Goal: Information Seeking & Learning: Check status

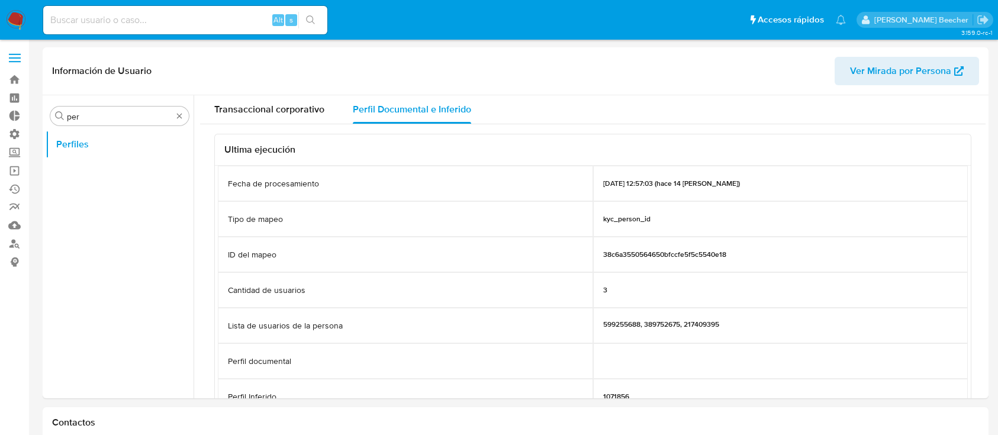
select select "10"
click at [194, 12] on input at bounding box center [185, 19] width 284 height 15
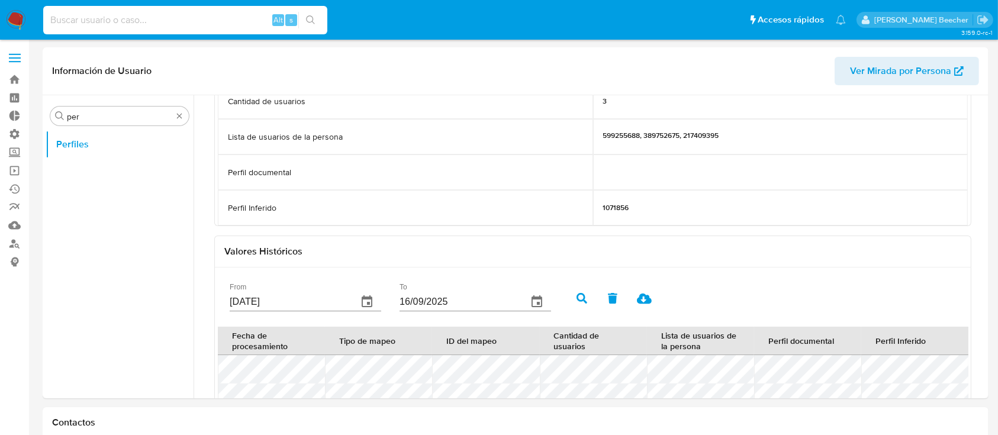
paste input "592155819"
type input "592155819"
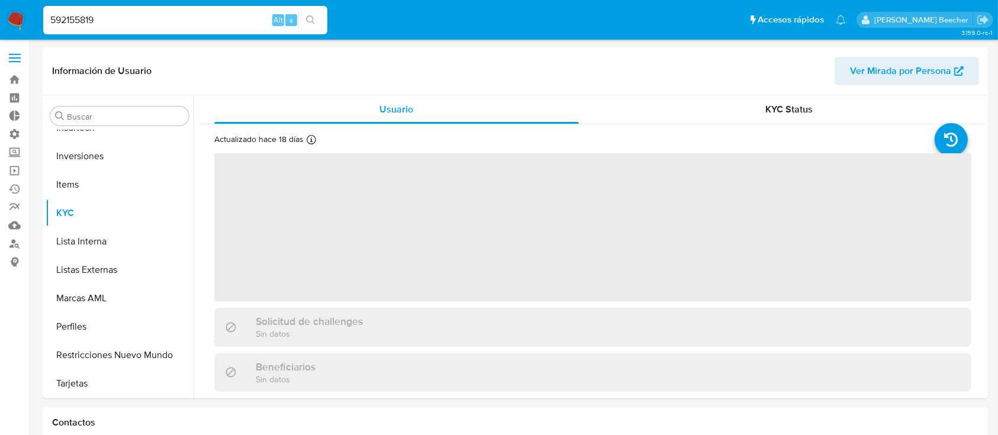
scroll to position [557, 0]
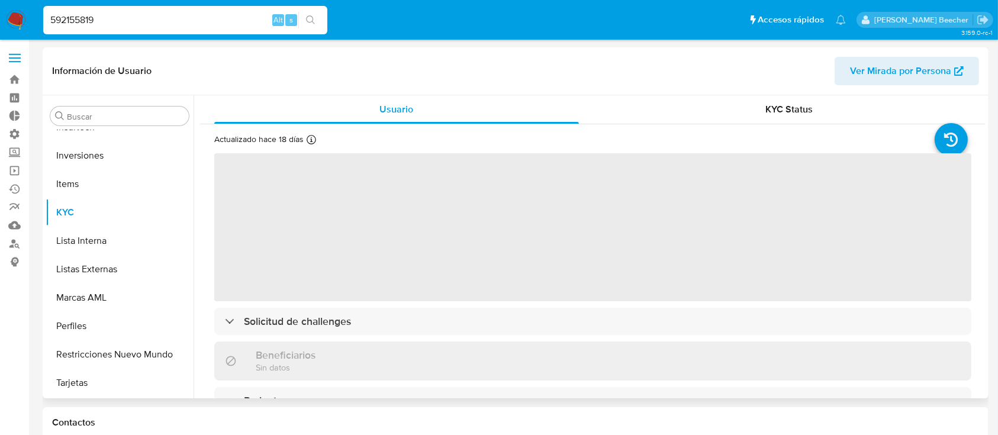
select select "10"
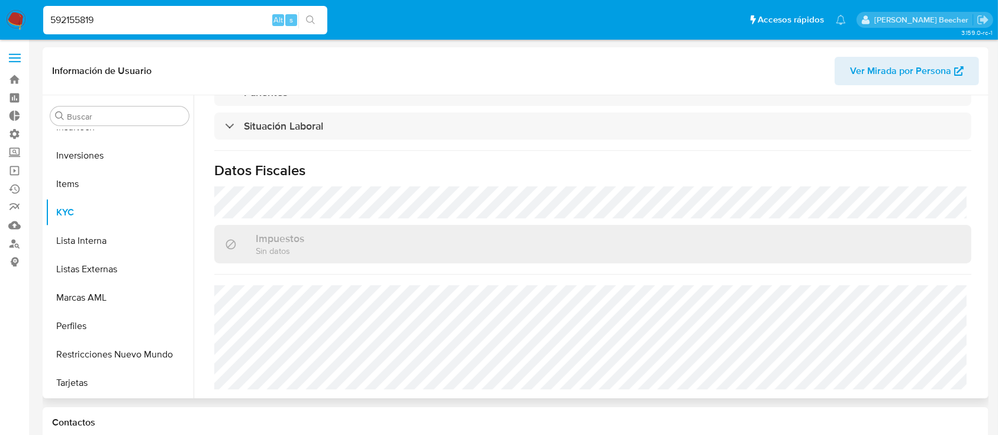
scroll to position [0, 0]
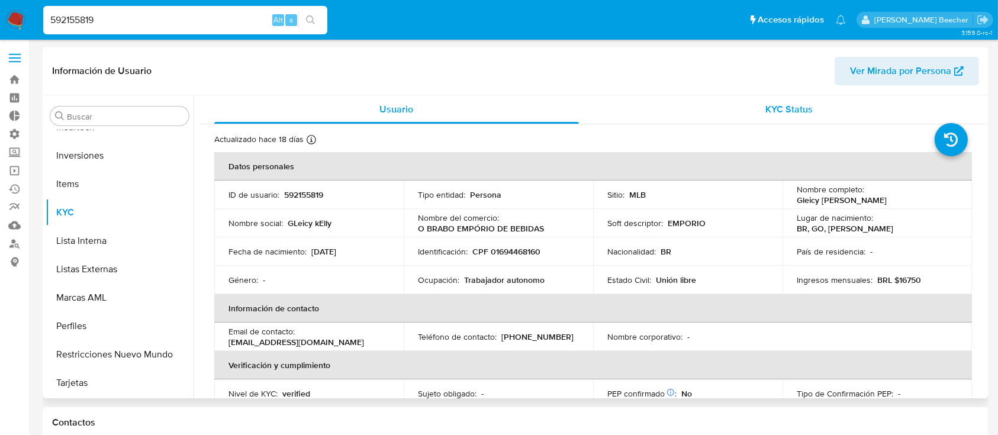
click at [780, 104] on span "KYC Status" at bounding box center [788, 109] width 47 height 14
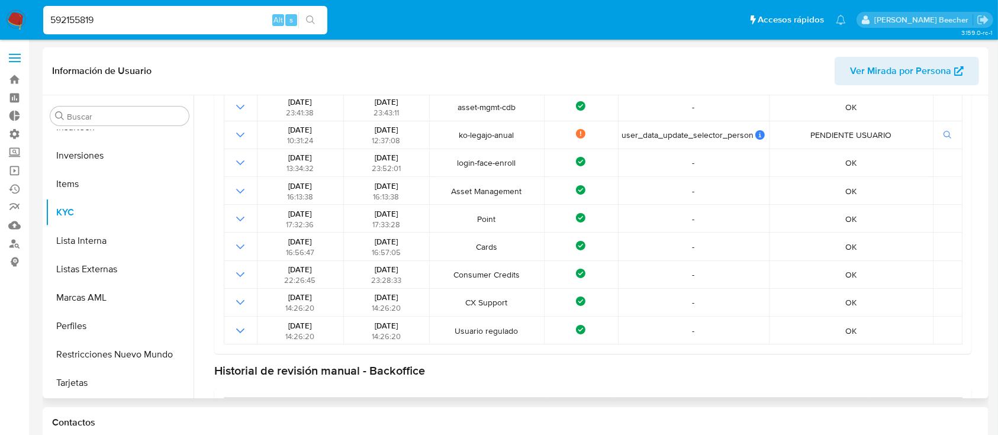
scroll to position [288, 0]
click at [105, 115] on input "Buscar" at bounding box center [125, 116] width 117 height 11
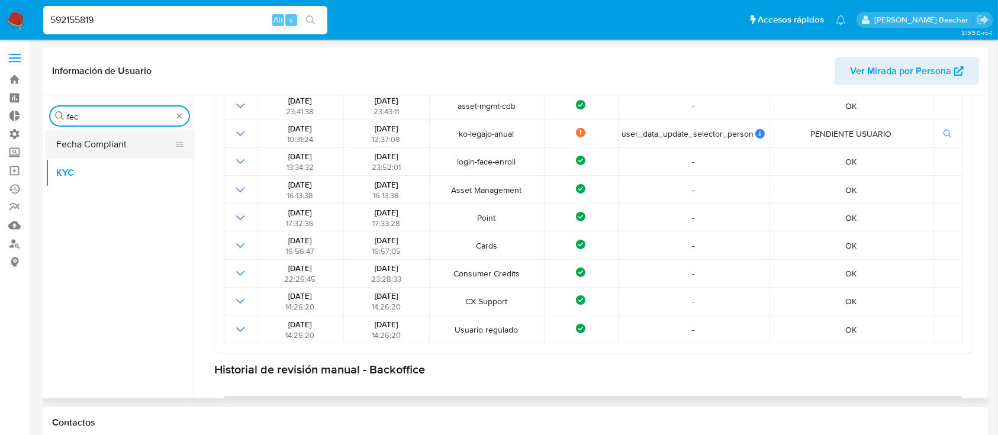
type input "fec"
click at [115, 150] on button "Fecha Compliant" at bounding box center [115, 144] width 139 height 28
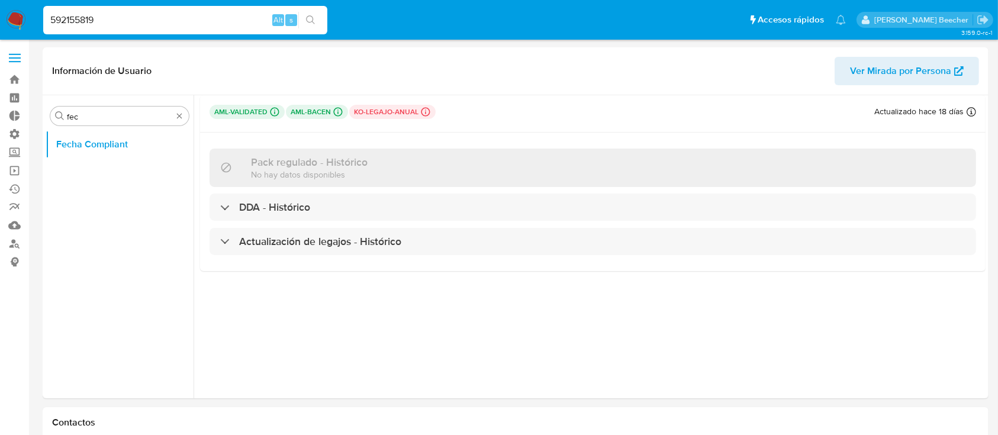
click at [130, 25] on input "592155819" at bounding box center [185, 19] width 284 height 15
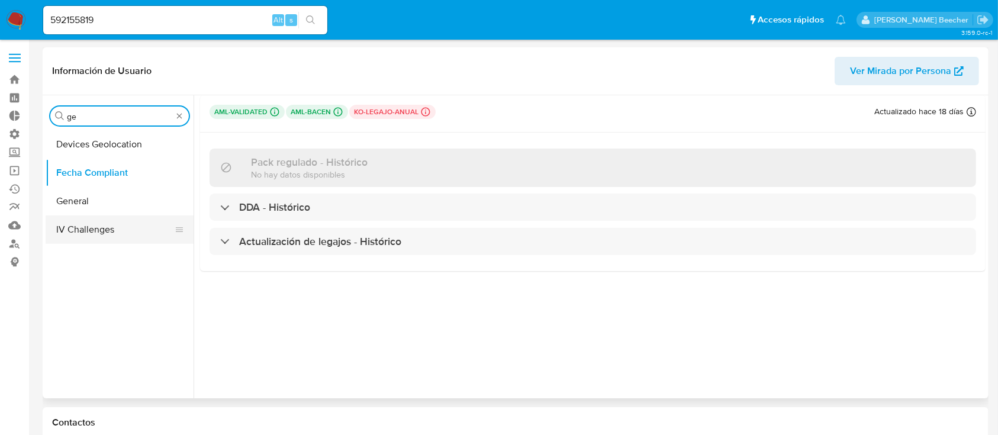
click at [108, 192] on button "General" at bounding box center [120, 201] width 148 height 28
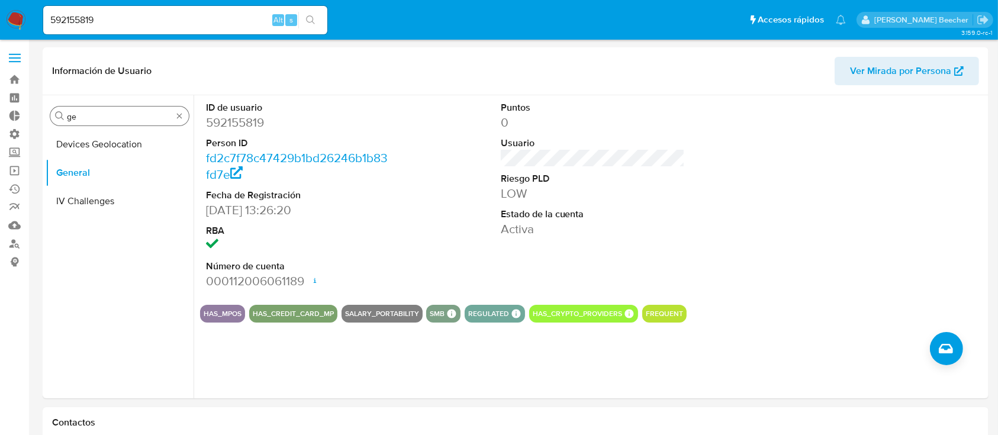
click at [96, 121] on input "ge" at bounding box center [119, 116] width 105 height 11
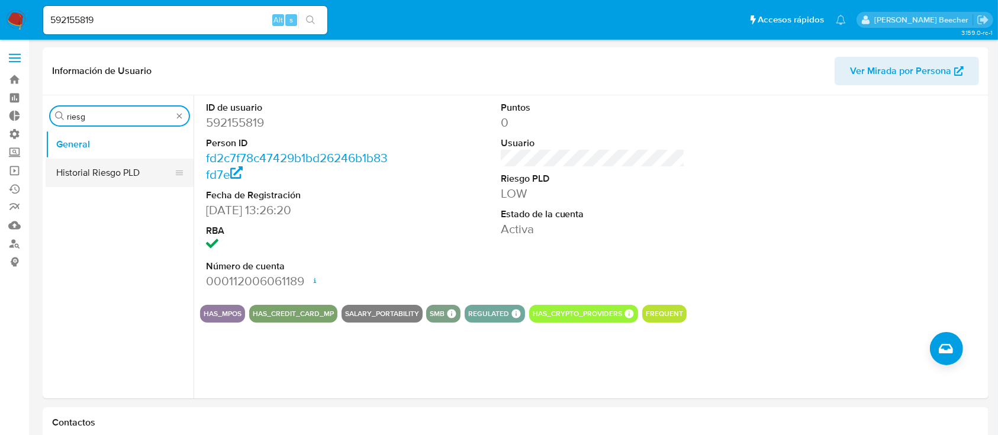
type input "riesg"
click at [117, 169] on button "Historial Riesgo PLD" at bounding box center [120, 173] width 148 height 28
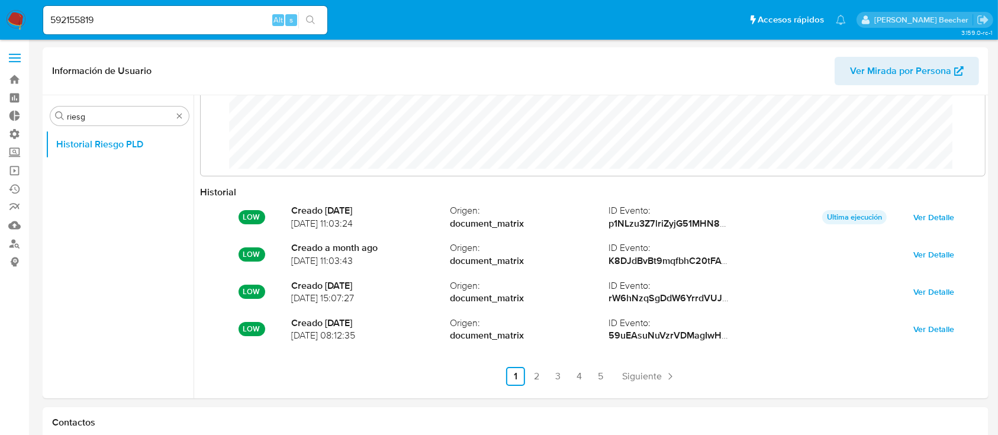
scroll to position [43, 0]
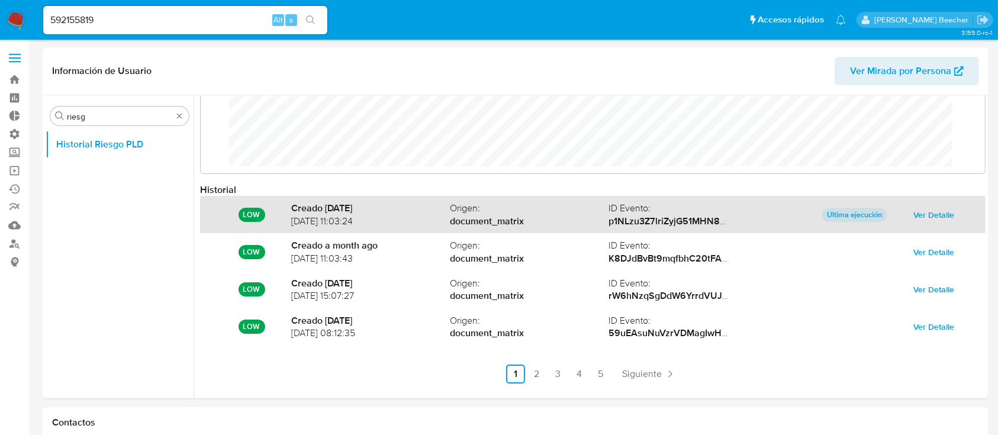
click at [935, 208] on span "Ver Detalle" at bounding box center [933, 215] width 41 height 17
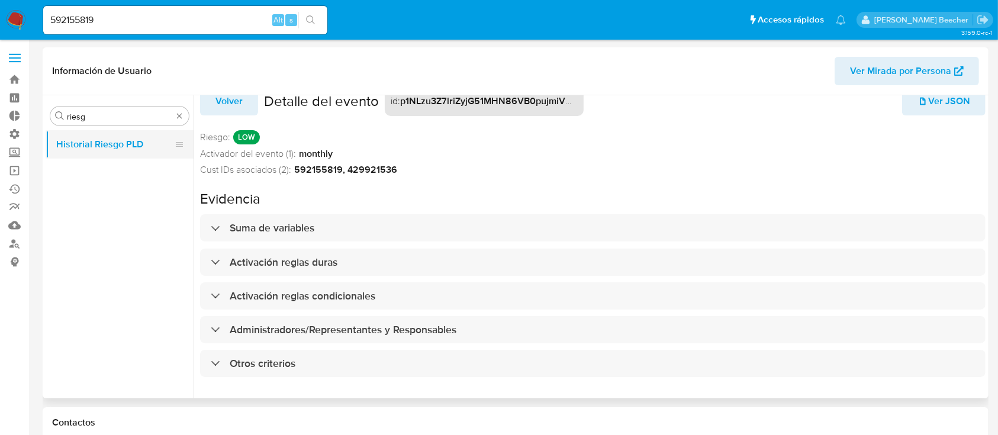
scroll to position [0, 0]
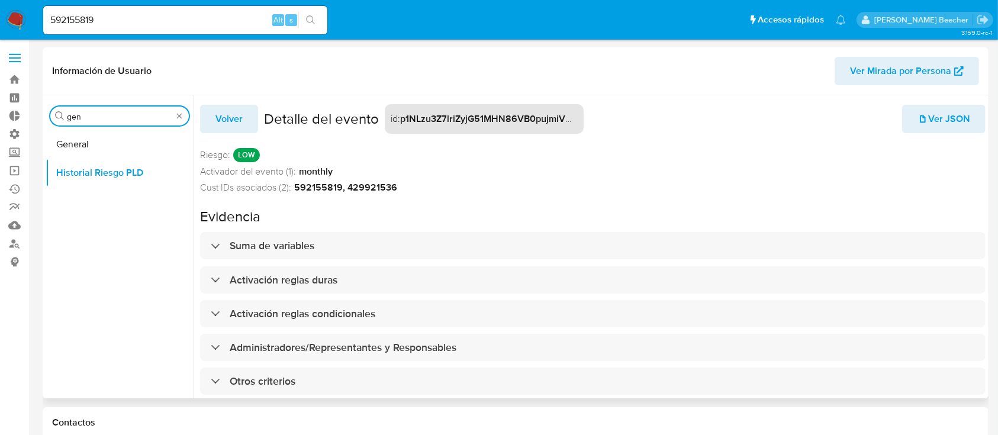
type input "gen"
click at [125, 135] on button "General" at bounding box center [115, 144] width 139 height 28
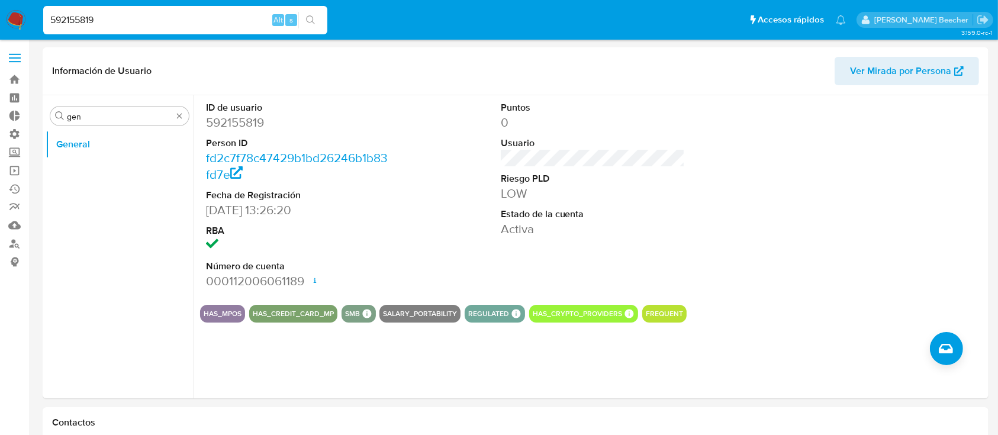
click at [201, 12] on input "592155819" at bounding box center [185, 19] width 284 height 15
paste input "81028937"
type input "810289379"
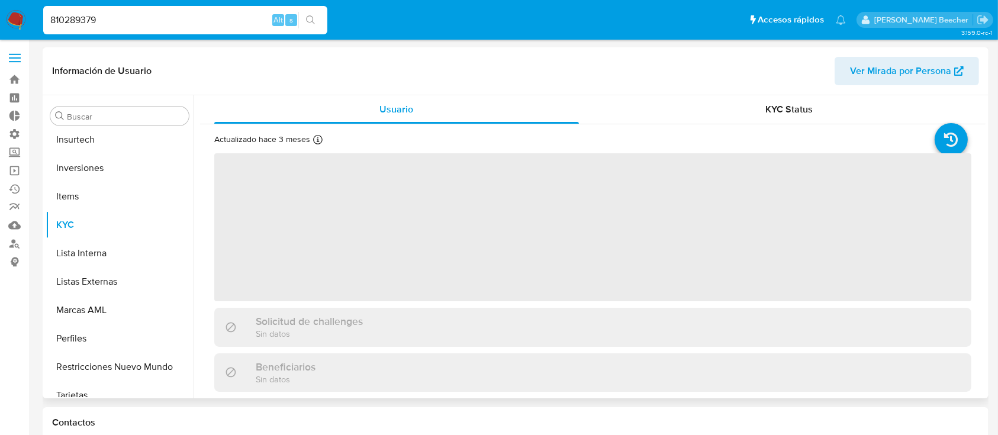
scroll to position [557, 0]
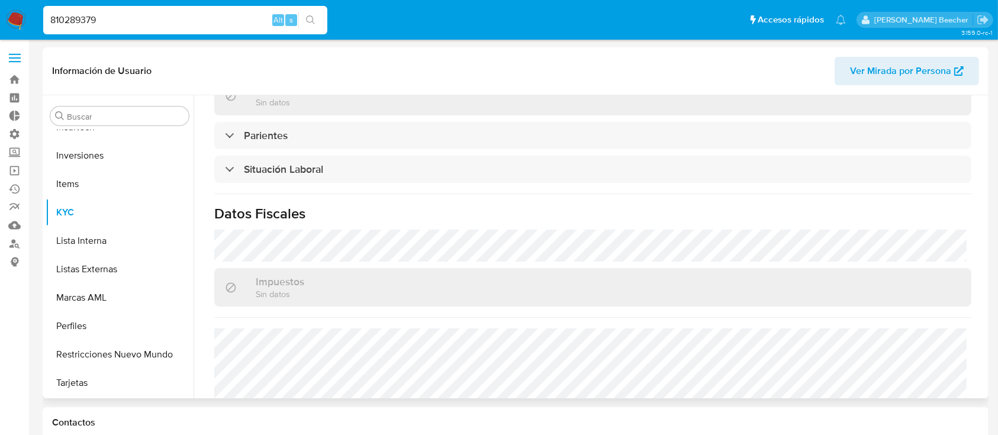
select select "10"
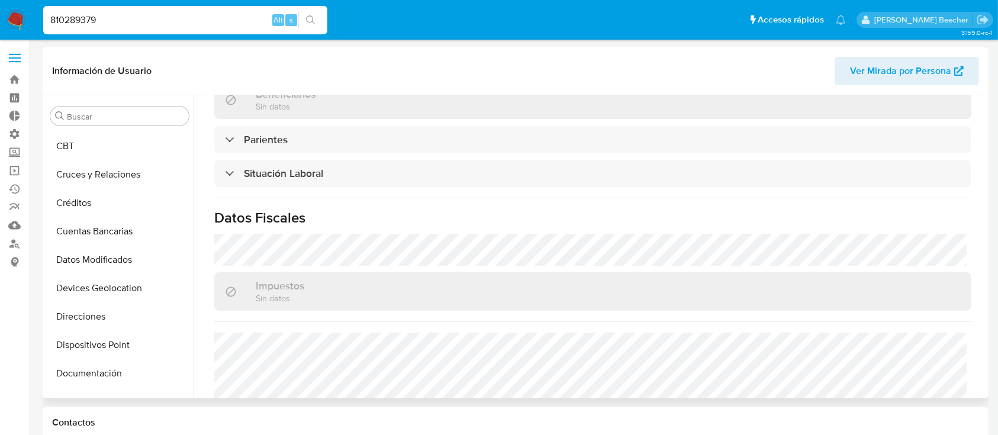
scroll to position [0, 0]
click at [115, 116] on input "Buscar" at bounding box center [125, 116] width 117 height 11
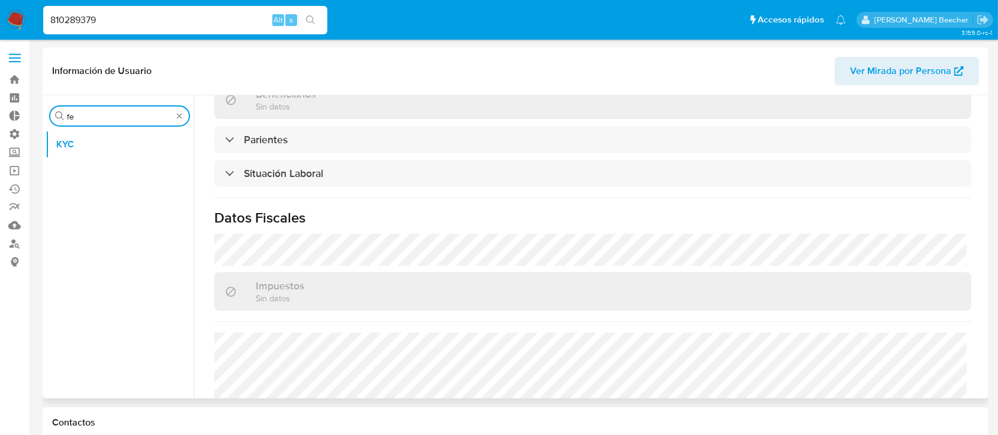
type input "f"
type input "genera"
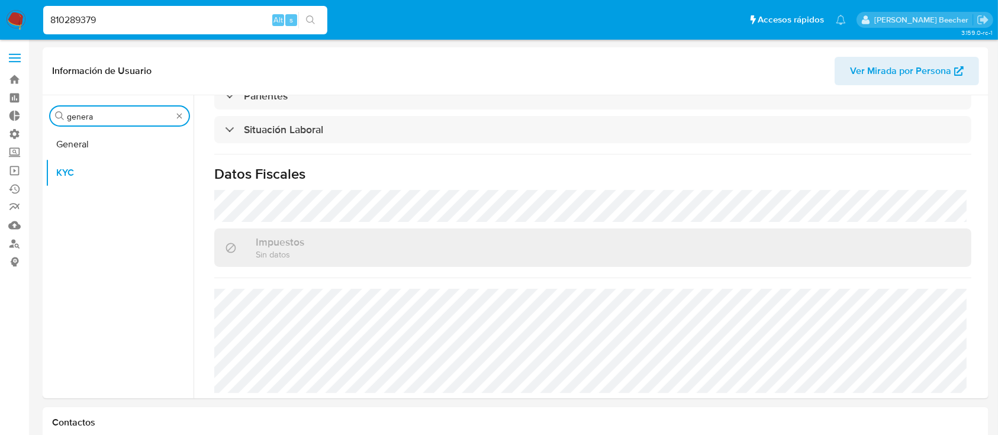
click at [185, 15] on input "810289379" at bounding box center [185, 19] width 284 height 15
paste input "280688736"
type input "280688736"
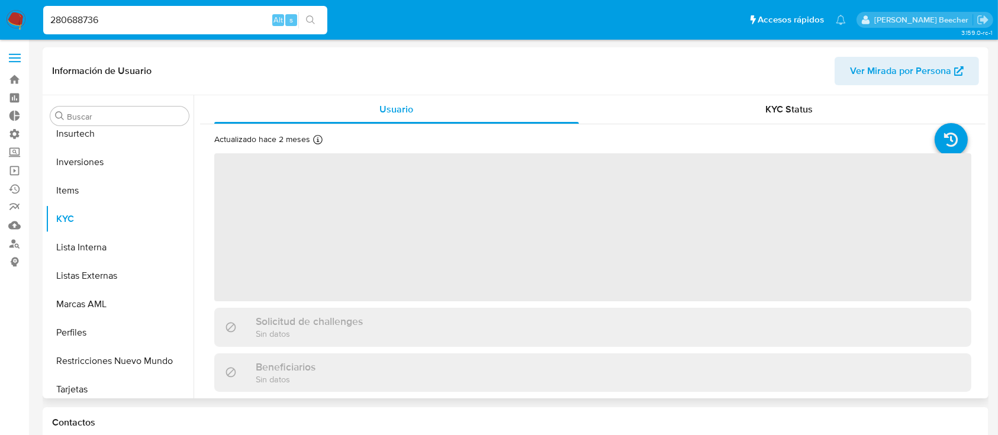
scroll to position [557, 0]
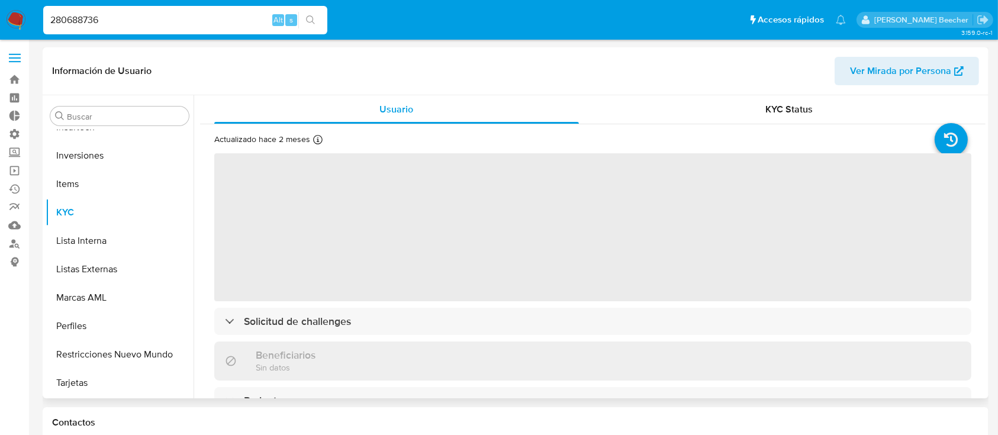
select select "10"
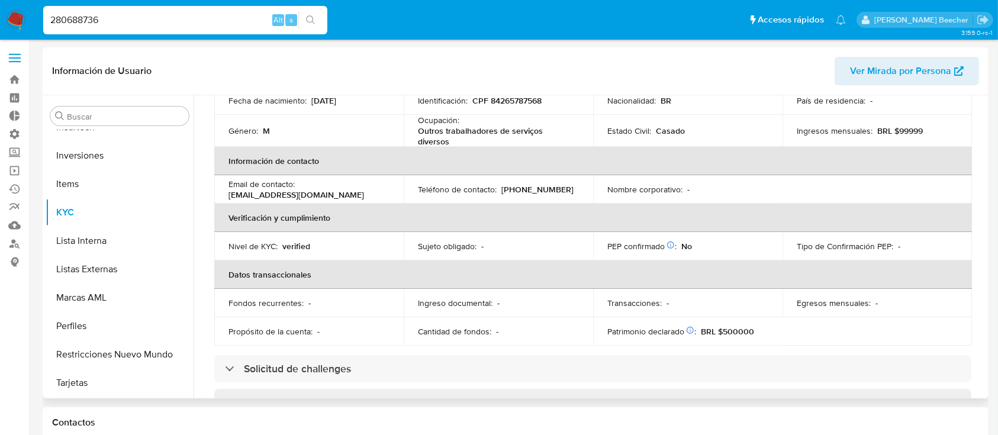
scroll to position [154, 0]
click at [96, 115] on input "Buscar" at bounding box center [125, 116] width 117 height 11
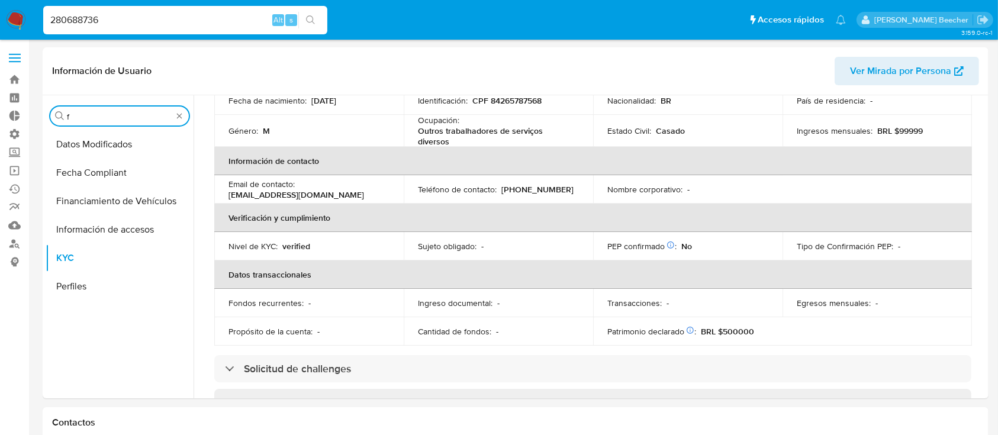
scroll to position [0, 0]
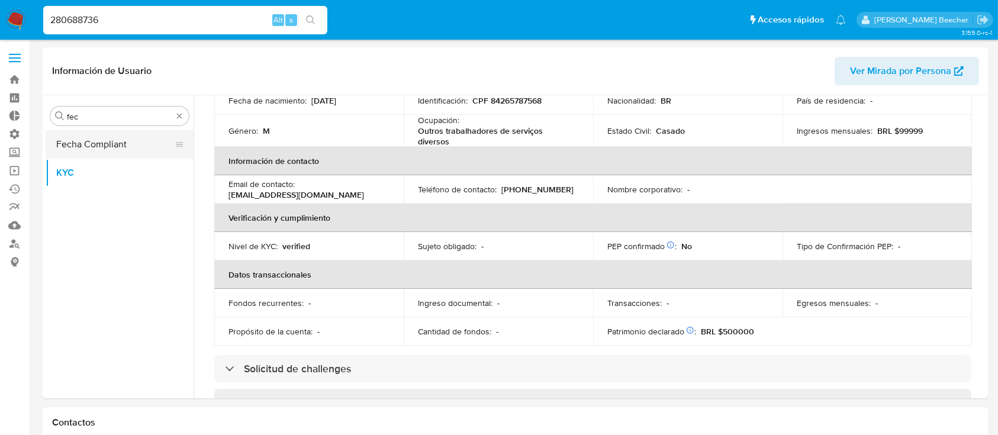
click at [104, 144] on button "Fecha Compliant" at bounding box center [115, 144] width 139 height 28
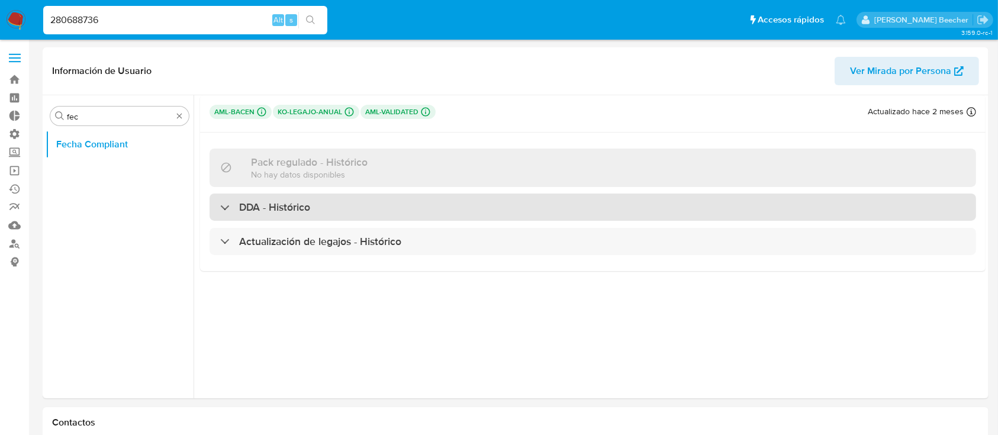
click at [308, 211] on h3 "DDA - Histórico" at bounding box center [274, 207] width 71 height 13
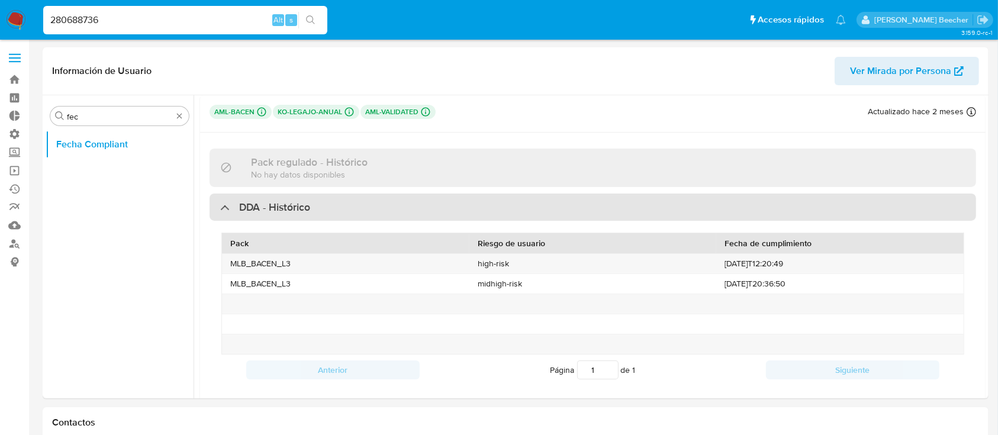
click at [308, 211] on h3 "DDA - Histórico" at bounding box center [274, 207] width 71 height 13
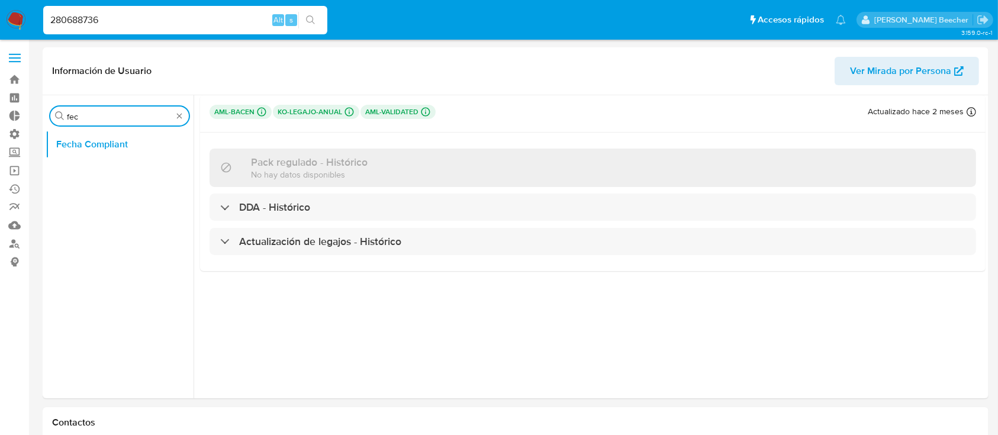
click at [171, 116] on input "fec" at bounding box center [119, 116] width 105 height 11
click at [170, 116] on input "fec" at bounding box center [119, 116] width 105 height 11
click at [136, 167] on button "General" at bounding box center [115, 173] width 139 height 28
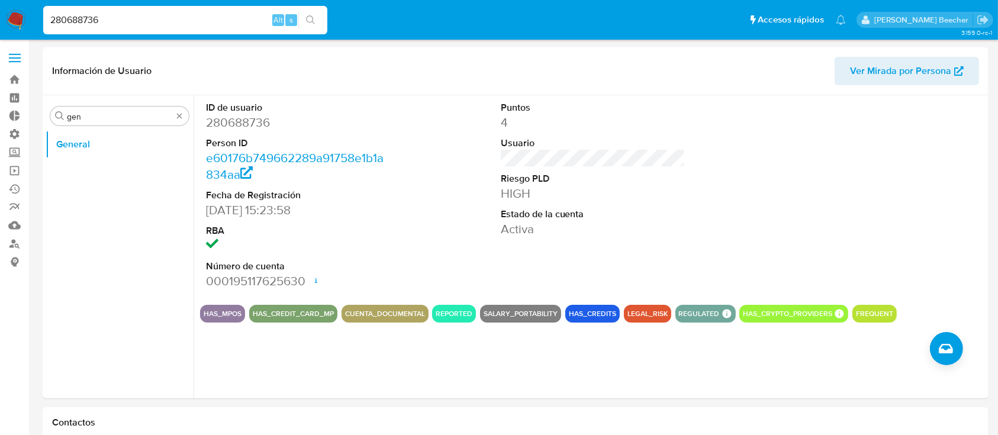
click at [248, 124] on dd "280688736" at bounding box center [298, 122] width 185 height 17
copy dd "280688736"
click at [148, 117] on input "gen" at bounding box center [119, 116] width 105 height 11
click at [148, 116] on input "gen" at bounding box center [119, 116] width 105 height 11
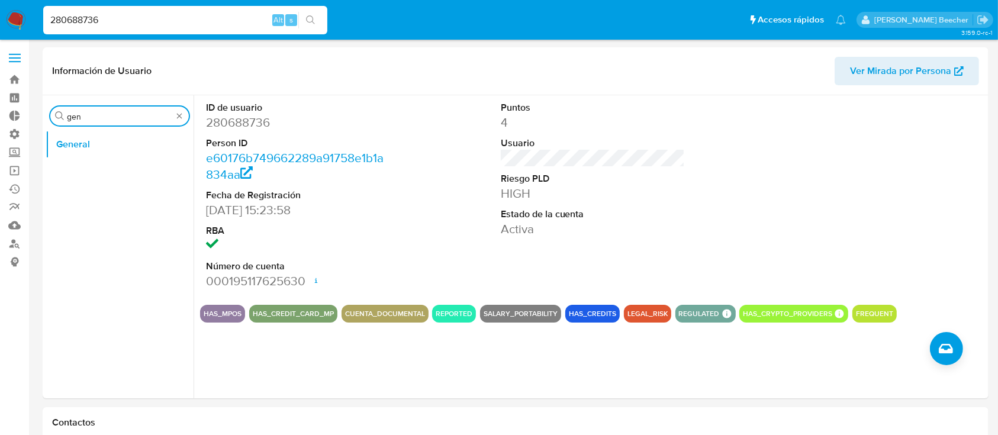
type input "j"
type input "kyc"
click at [104, 160] on button "KYC" at bounding box center [120, 173] width 148 height 28
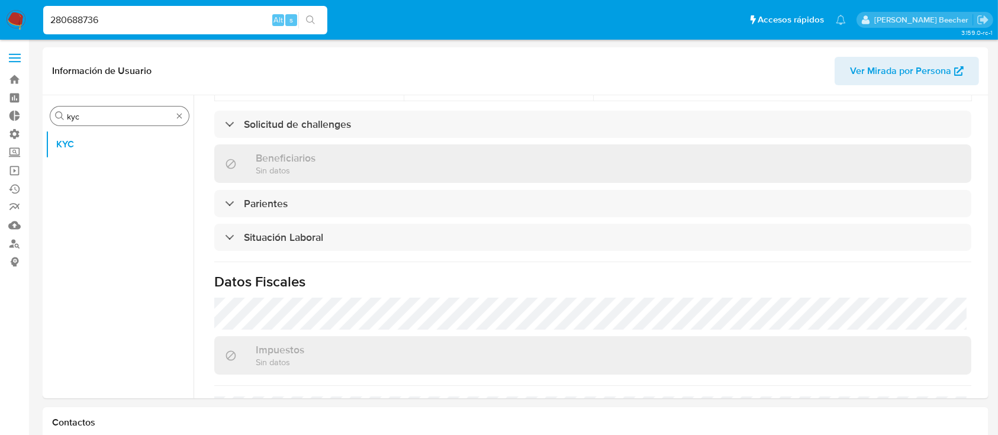
scroll to position [403, 0]
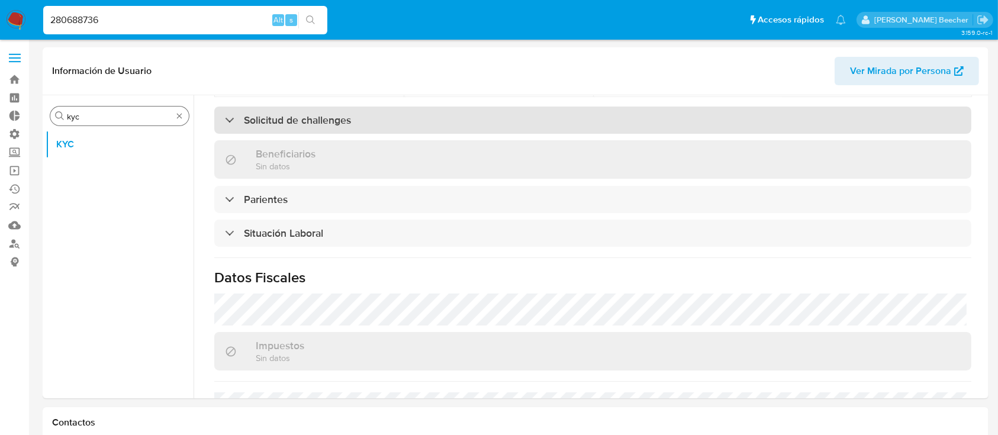
click at [278, 114] on h3 "Solicitud de challenges" at bounding box center [297, 120] width 107 height 13
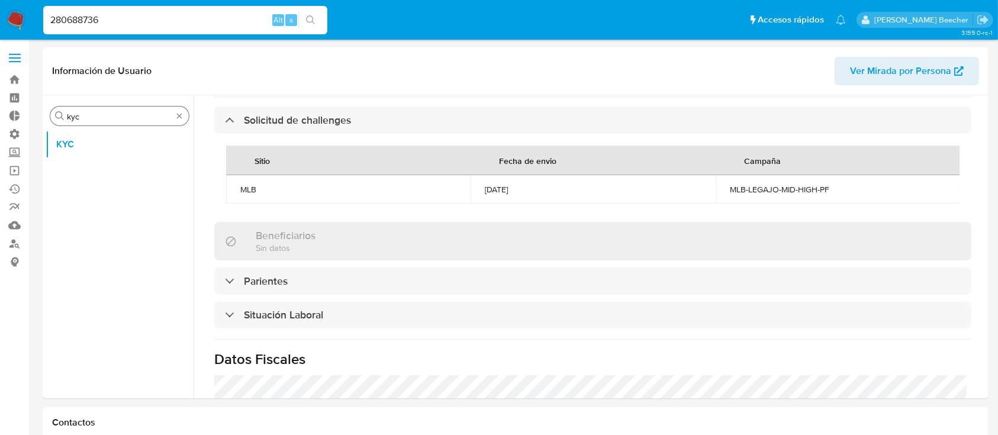
click at [492, 186] on div "[DATE]" at bounding box center [593, 189] width 216 height 11
click at [492, 185] on div "[DATE]" at bounding box center [593, 189] width 216 height 11
click at [520, 187] on div "[DATE]" at bounding box center [593, 189] width 216 height 11
click at [14, 20] on img at bounding box center [16, 20] width 20 height 20
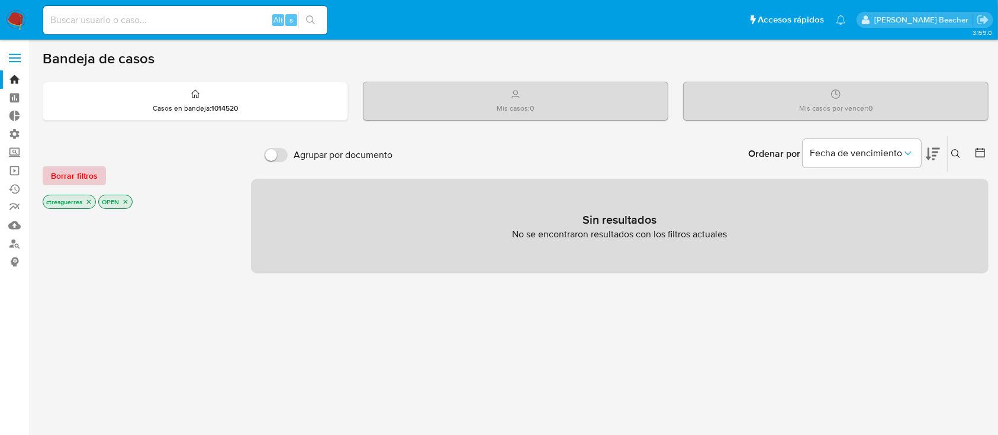
click at [78, 178] on span "Borrar filtros" at bounding box center [74, 176] width 47 height 17
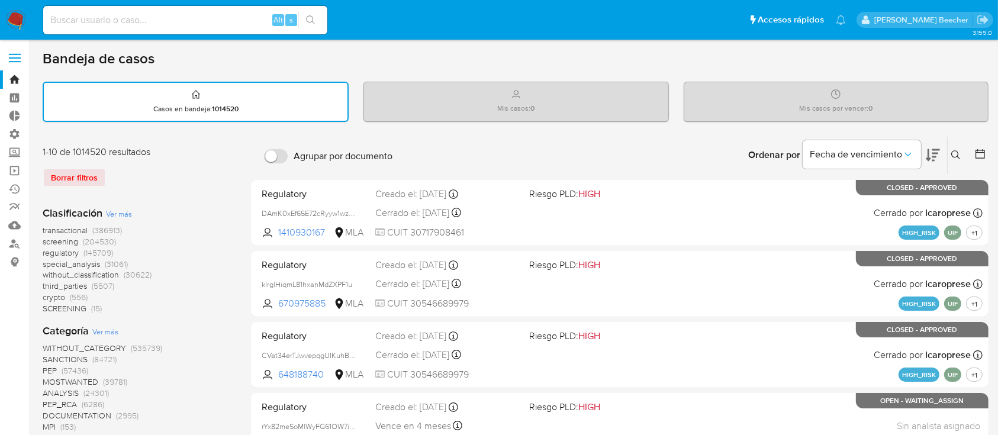
drag, startPoint x: 133, startPoint y: 20, endPoint x: 113, endPoint y: 0, distance: 28.0
click at [119, 5] on div "Alt s" at bounding box center [185, 20] width 284 height 33
paste input "280688736"
type input "280688736"
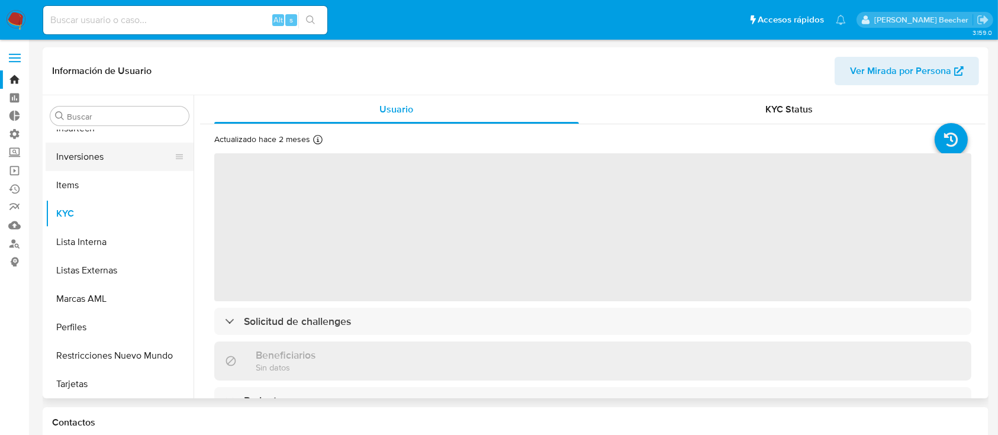
scroll to position [557, 0]
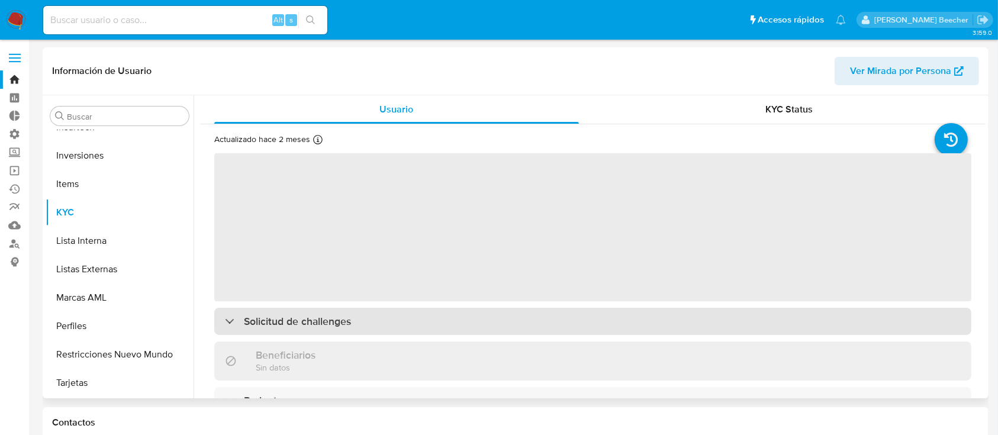
select select "10"
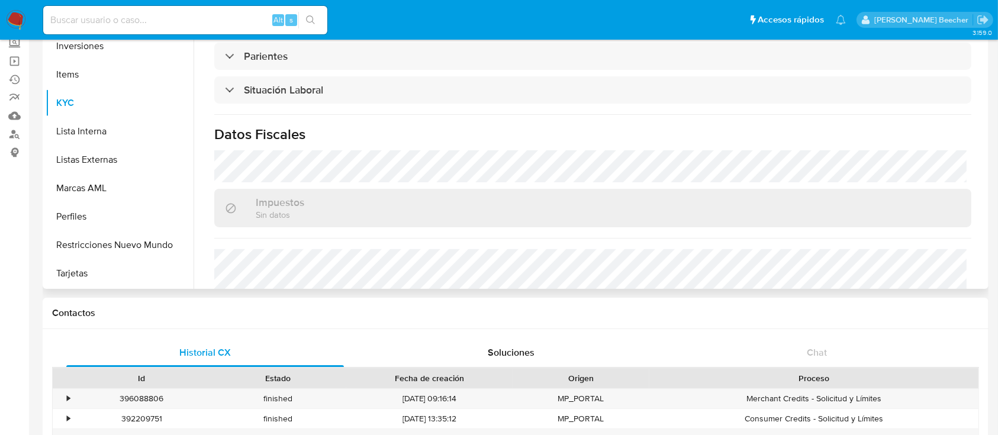
scroll to position [287, 0]
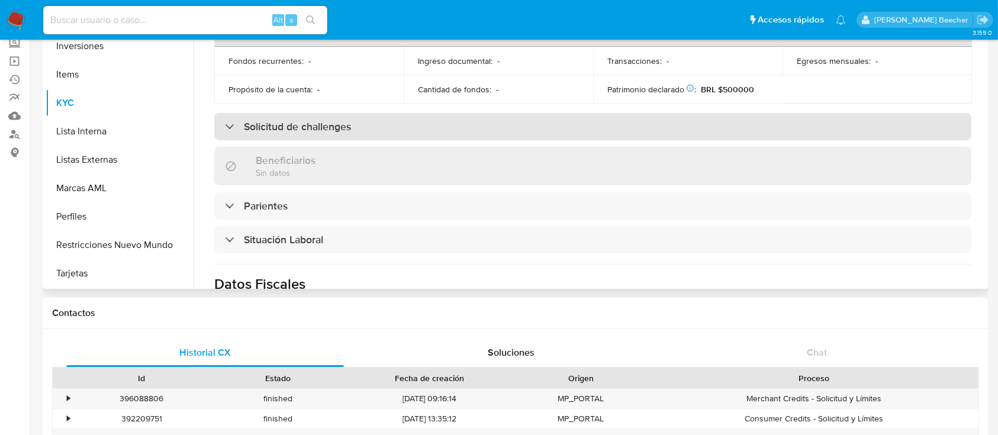
click at [297, 121] on h3 "Solicitud de challenges" at bounding box center [297, 126] width 107 height 13
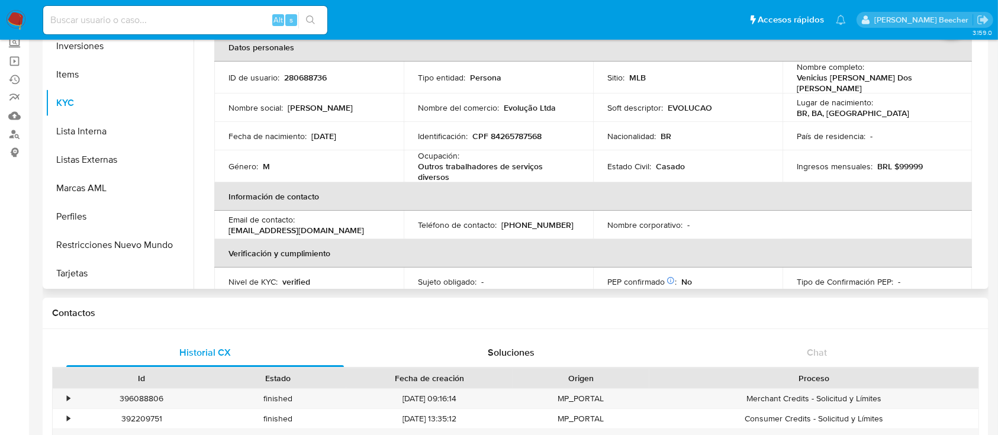
scroll to position [0, 0]
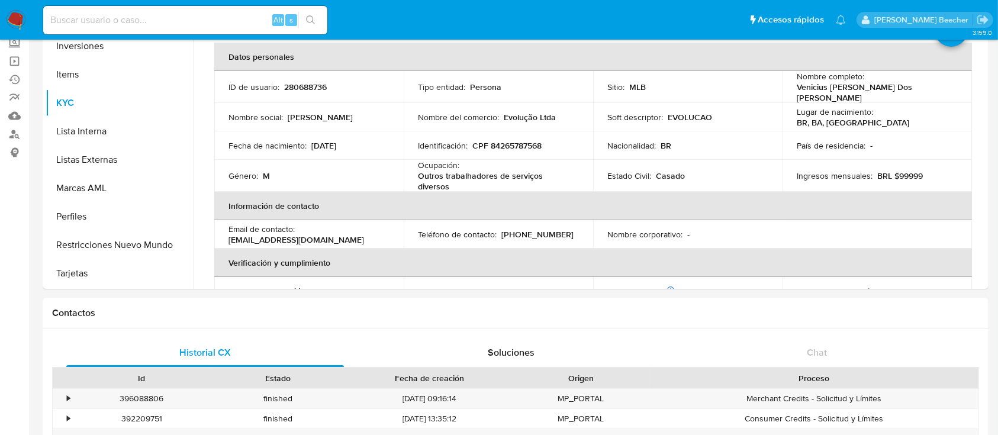
drag, startPoint x: 163, startPoint y: 28, endPoint x: 147, endPoint y: 18, distance: 18.4
click at [162, 28] on div "Alt s" at bounding box center [185, 20] width 284 height 28
click at [146, 17] on input at bounding box center [185, 19] width 284 height 15
paste input "330891303"
type input "330891303"
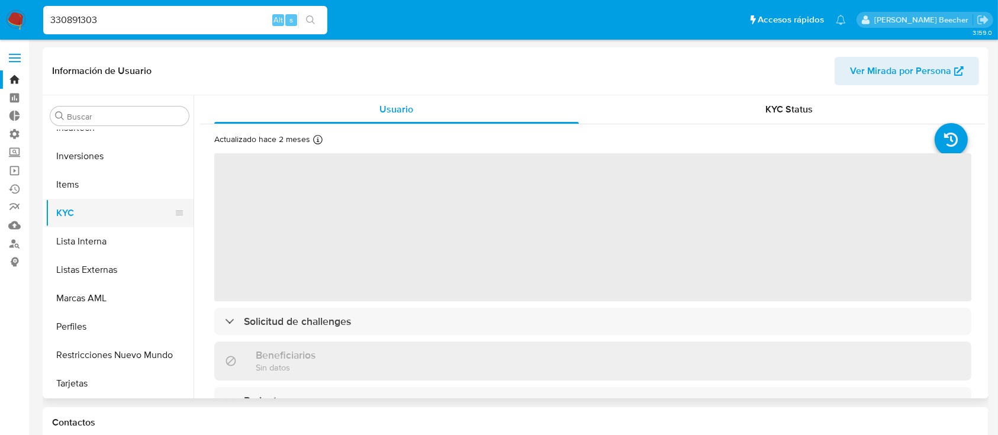
scroll to position [557, 0]
select select "10"
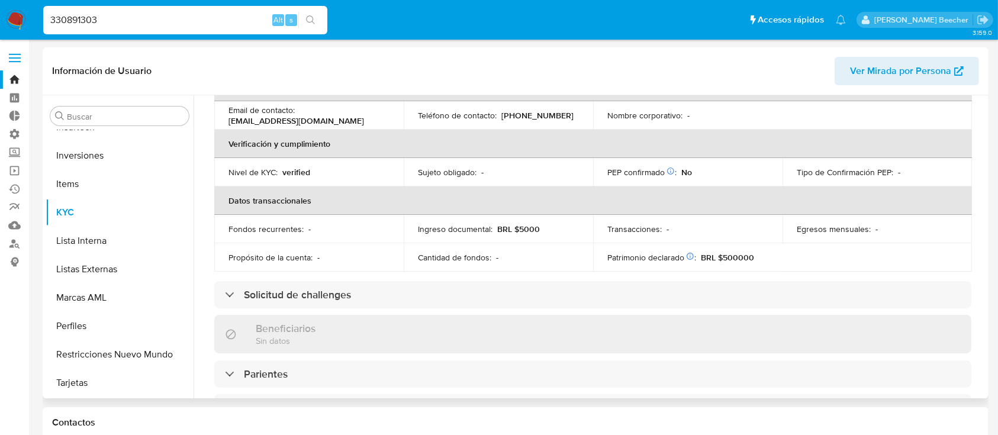
scroll to position [230, 0]
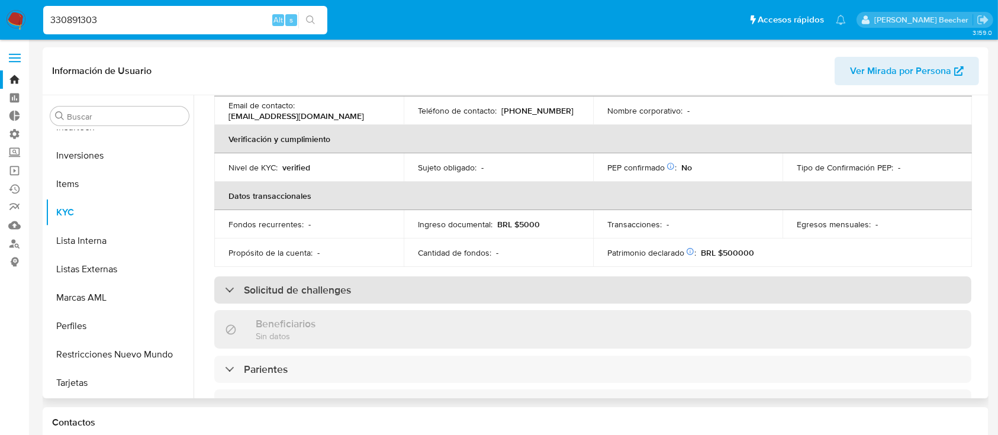
click at [288, 296] on h3 "Solicitud de challenges" at bounding box center [297, 290] width 107 height 13
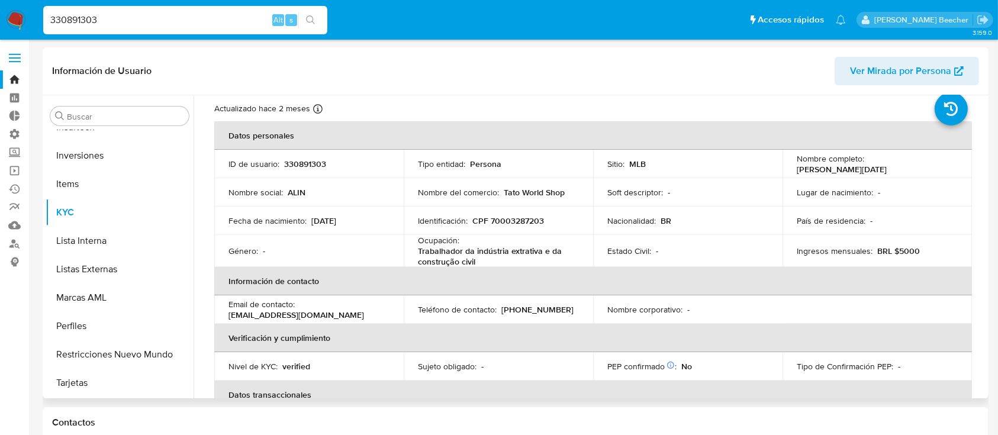
scroll to position [0, 0]
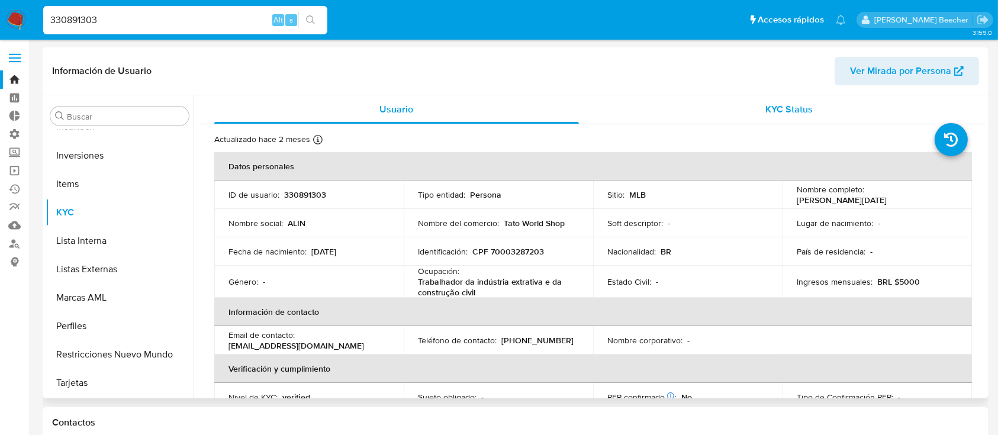
click at [737, 113] on div "KYC Status" at bounding box center [789, 109] width 365 height 28
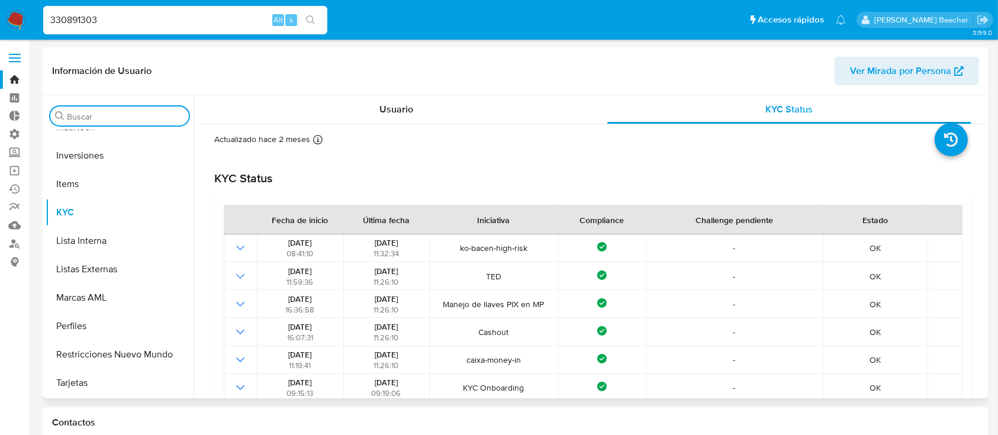
click at [111, 119] on input "Buscar" at bounding box center [125, 116] width 117 height 11
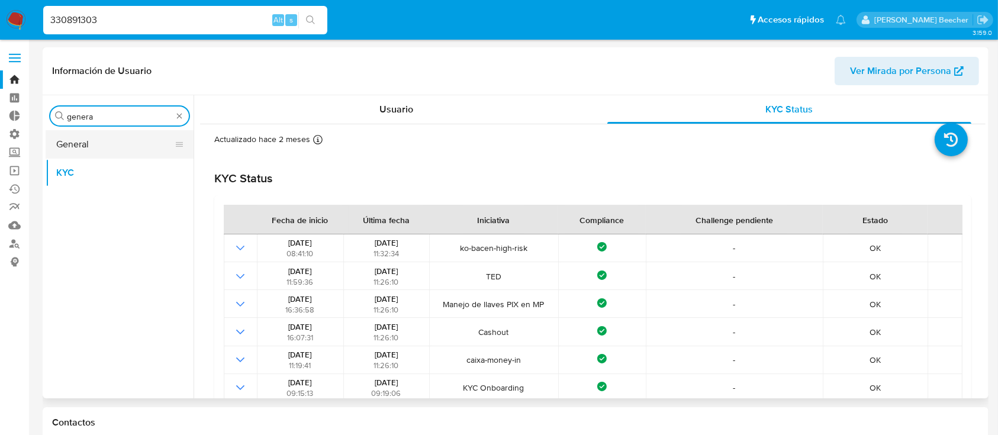
type input "genera"
drag, startPoint x: 110, startPoint y: 137, endPoint x: 114, endPoint y: 143, distance: 6.7
click at [110, 137] on button "General" at bounding box center [115, 144] width 139 height 28
